Goal: Task Accomplishment & Management: Use online tool/utility

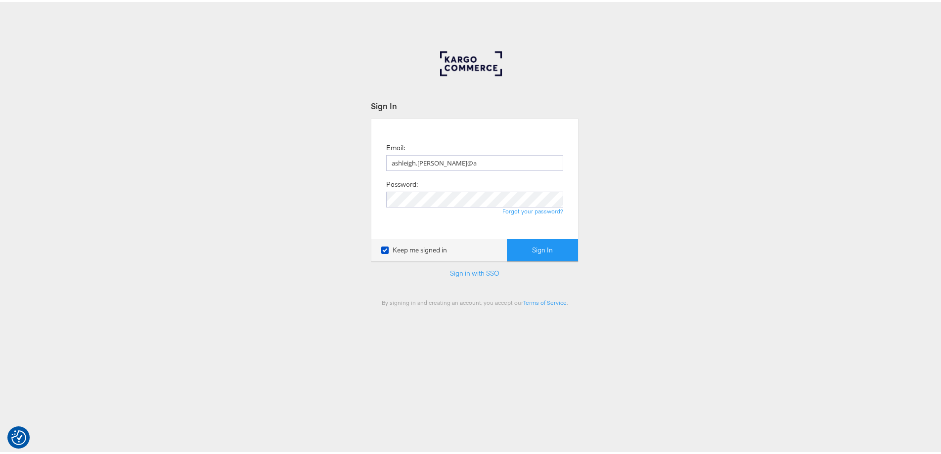
type input "ashleigh.jones@ao.com"
click at [507, 237] on button "Sign In" at bounding box center [542, 248] width 71 height 22
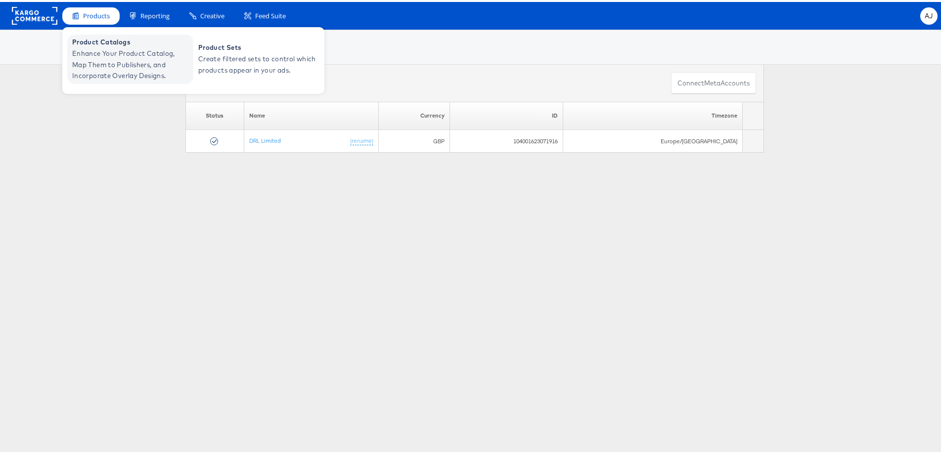
click at [156, 56] on span "Enhance Your Product Catalog, Map Them to Publishers, and Incorporate Overlay D…" at bounding box center [131, 63] width 119 height 34
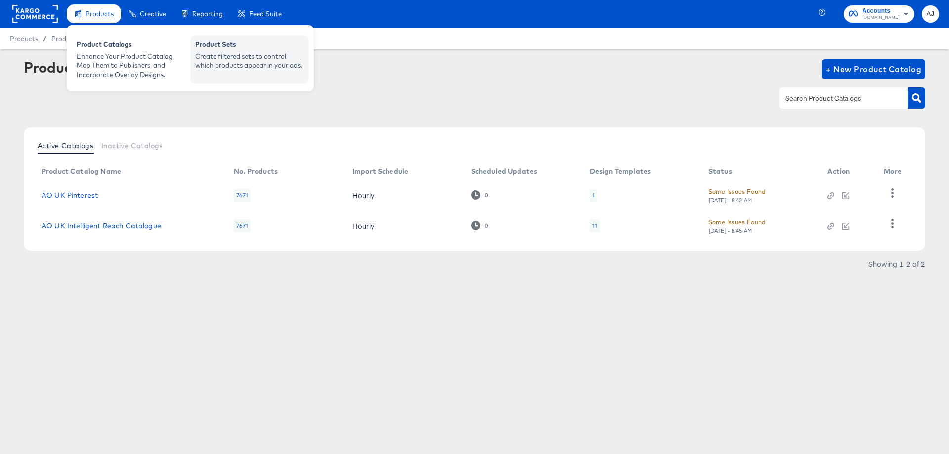
click at [244, 67] on div "Create filtered sets to control which products appear in your ads." at bounding box center [249, 61] width 109 height 18
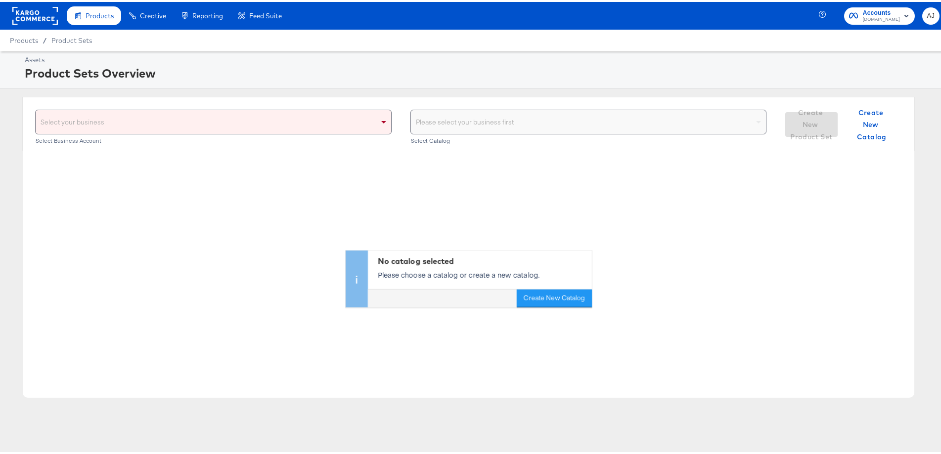
click at [288, 115] on div "Select your business" at bounding box center [214, 120] width 356 height 24
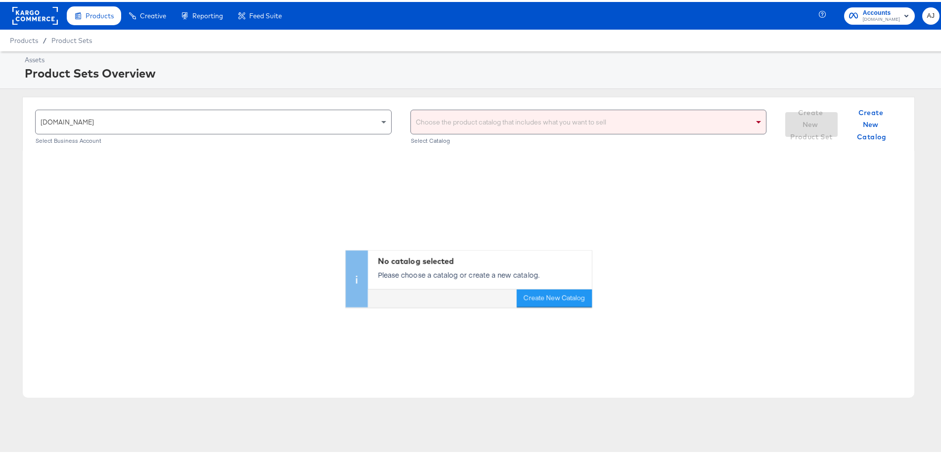
click at [524, 125] on div "Choose the product catalog that includes what you want to sell" at bounding box center [589, 120] width 356 height 24
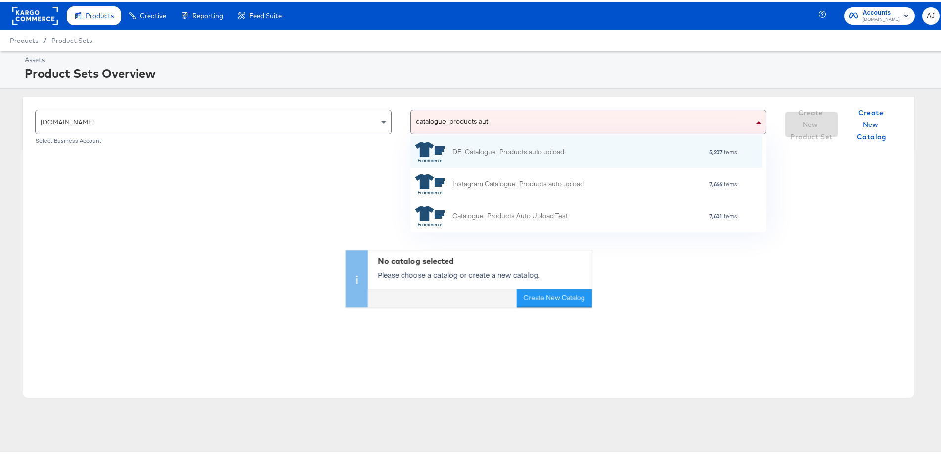
scroll to position [88, 344]
type input "catalogue_products auto up"
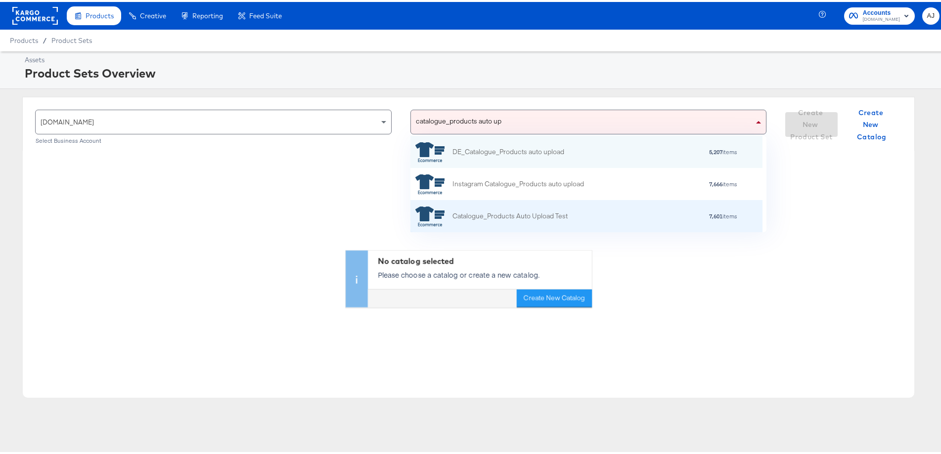
click at [543, 213] on div "Catalogue_Products Auto Upload Test" at bounding box center [509, 214] width 115 height 10
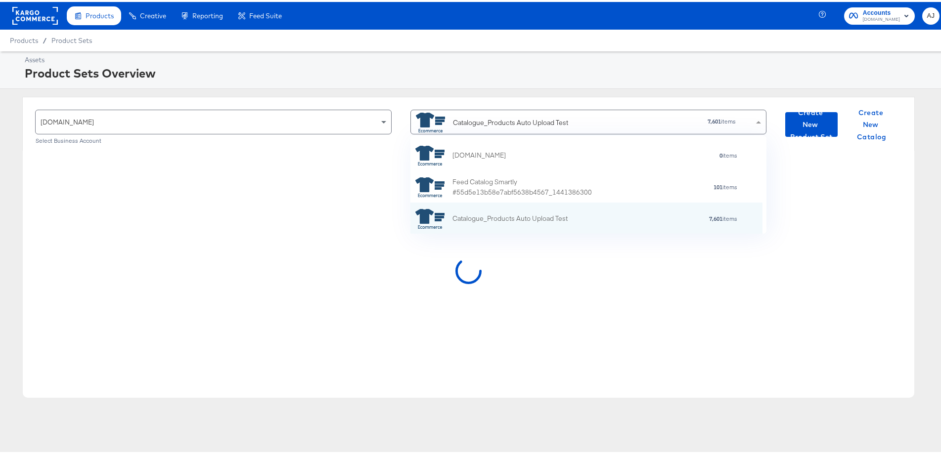
scroll to position [90, 344]
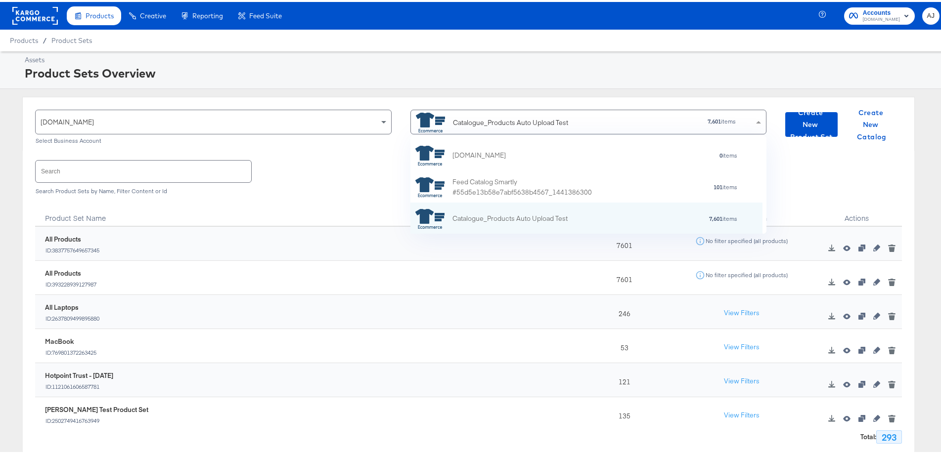
click at [124, 173] on input "text" at bounding box center [144, 169] width 216 height 21
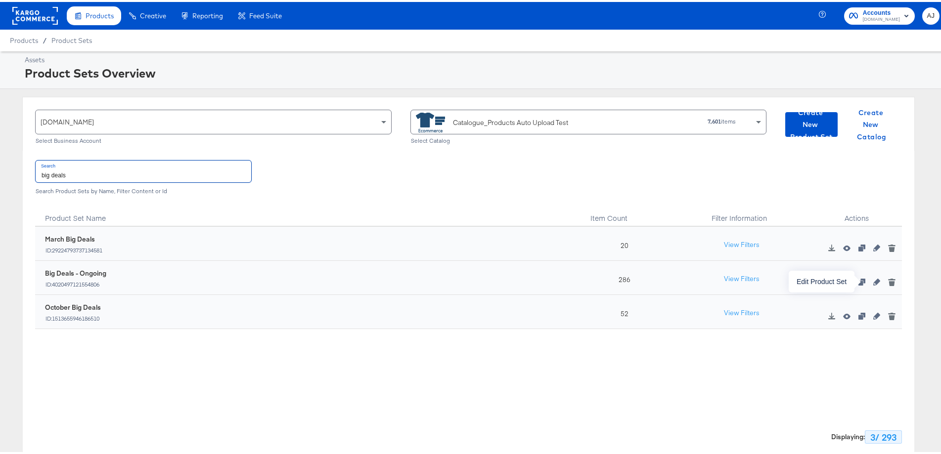
type input "big deals"
click at [873, 281] on icon "button" at bounding box center [876, 280] width 7 height 7
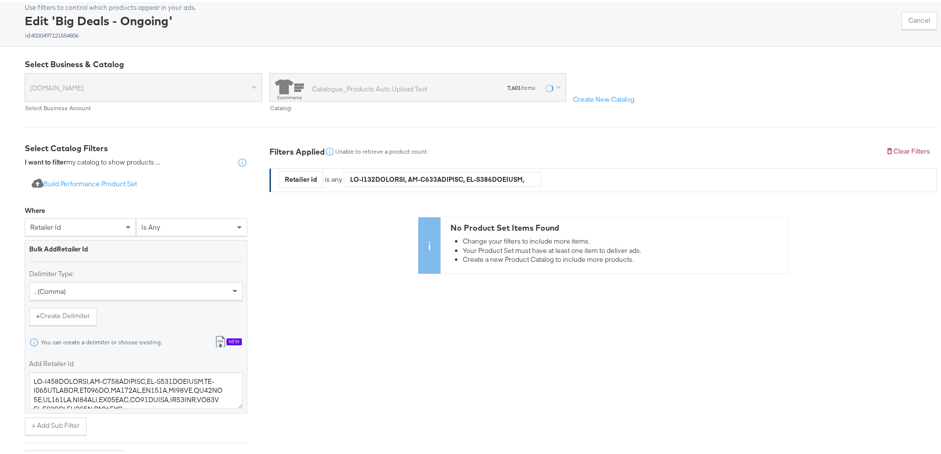
scroll to position [148, 0]
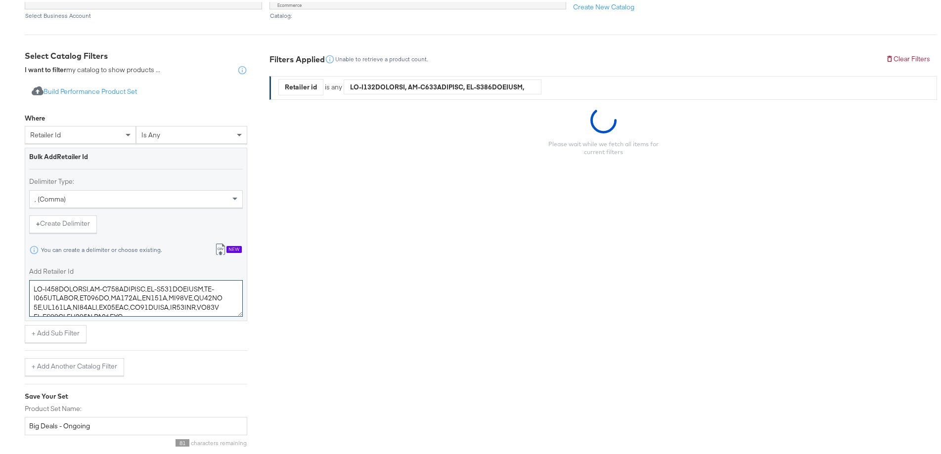
click at [130, 296] on textarea "Add Retailer Id" at bounding box center [136, 296] width 214 height 37
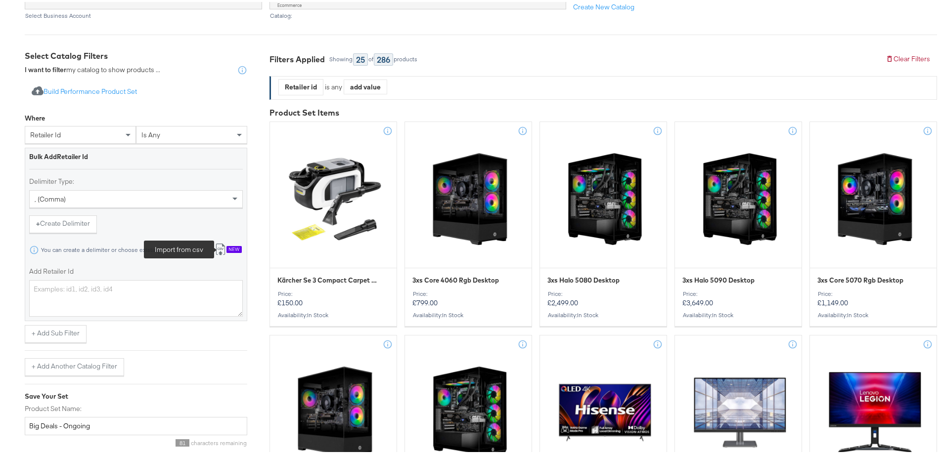
click at [220, 245] on icon at bounding box center [221, 248] width 12 height 12
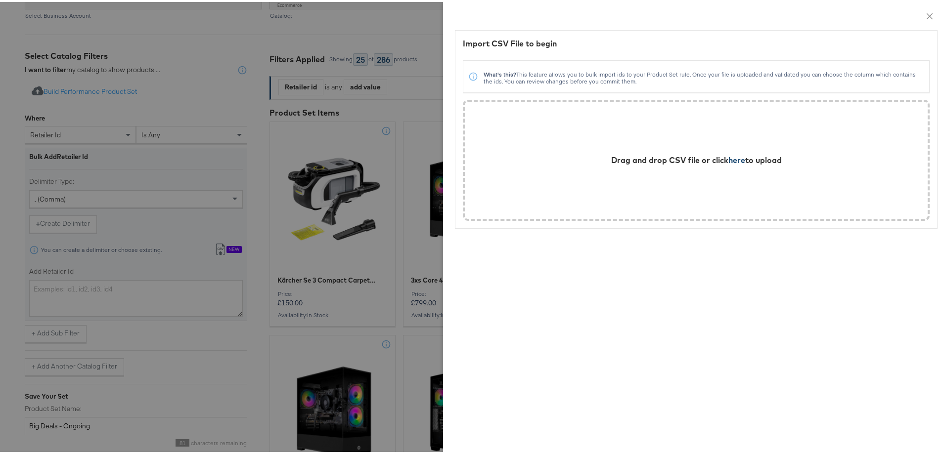
click at [728, 156] on span "here" at bounding box center [736, 158] width 17 height 10
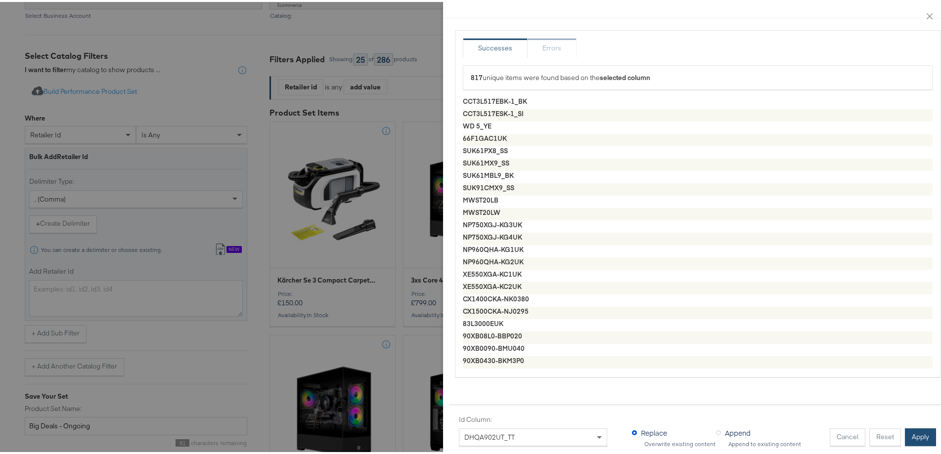
click at [915, 427] on button "Apply" at bounding box center [920, 436] width 31 height 18
type textarea "CCT3L517EBK-1_BK,CCT3L517ESK-1_SI,WD 5_YE,66F1GAC1UK,SUK61PX8_SS,SUK61MX9_SS,SU…"
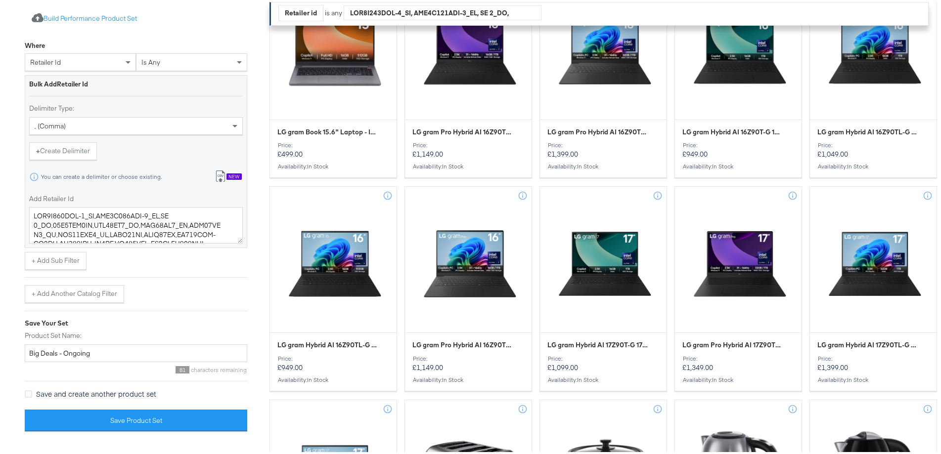
scroll to position [544, 0]
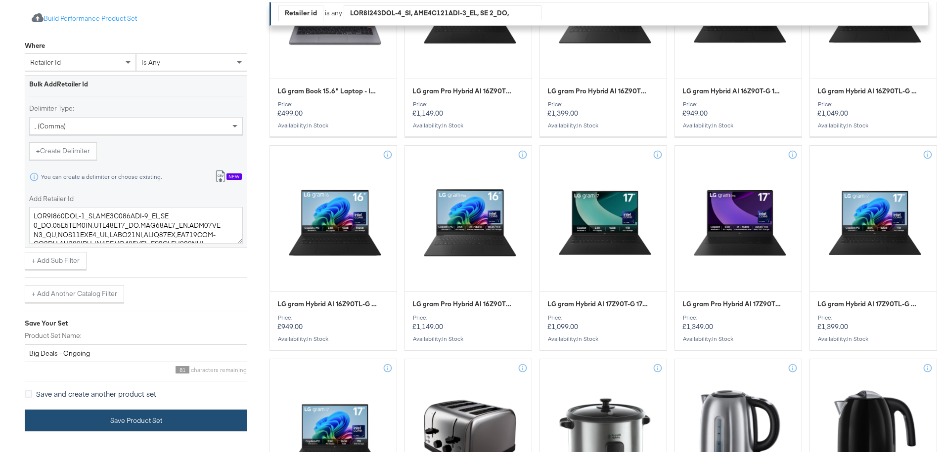
click at [127, 425] on button "Save Product Set" at bounding box center [136, 419] width 223 height 22
